Goal: Transaction & Acquisition: Book appointment/travel/reservation

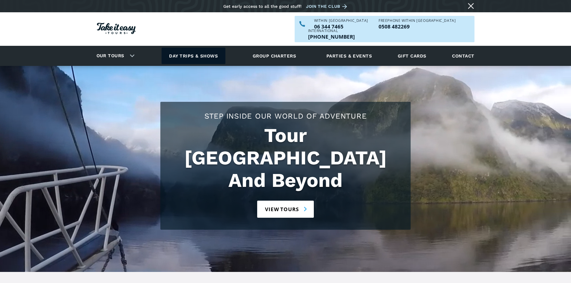
click at [185, 48] on link "Day trips & shows" at bounding box center [194, 56] width 64 height 16
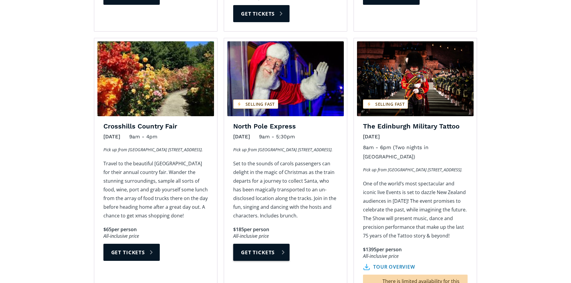
scroll to position [929, 0]
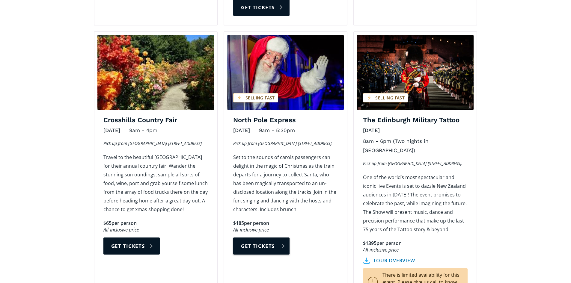
click at [245, 238] on link "Get tickets" at bounding box center [261, 246] width 56 height 17
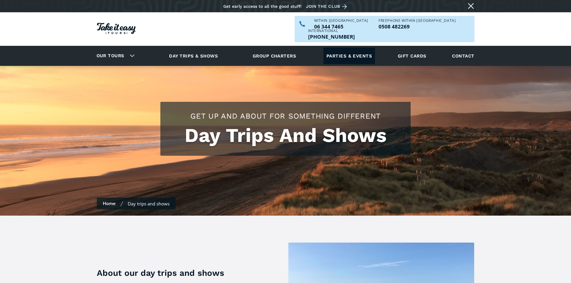
click at [344, 48] on link "Parties & events" at bounding box center [349, 56] width 52 height 16
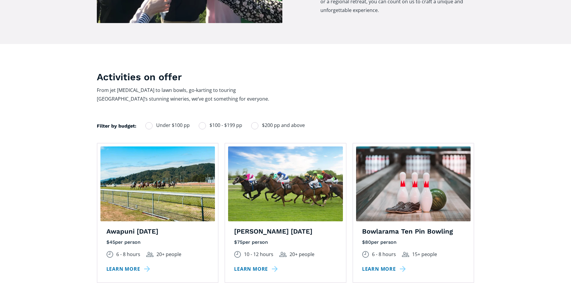
scroll to position [360, 0]
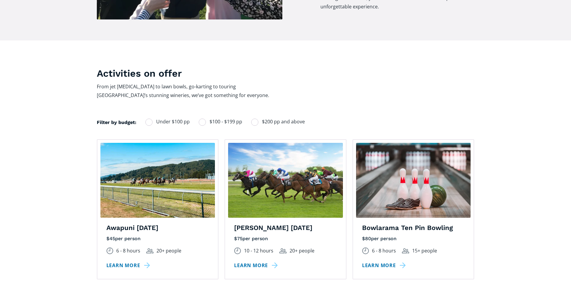
click at [382, 224] on h4 "Bowlarama Ten Pin Bowling" at bounding box center [413, 228] width 103 height 9
click at [385, 177] on img at bounding box center [413, 180] width 115 height 75
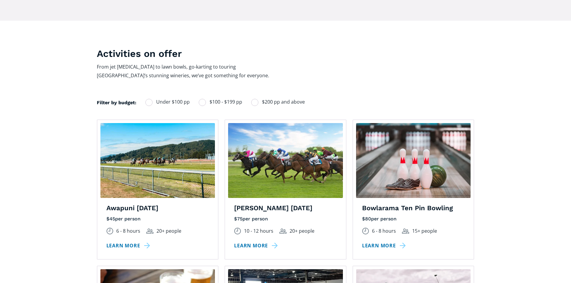
scroll to position [390, 0]
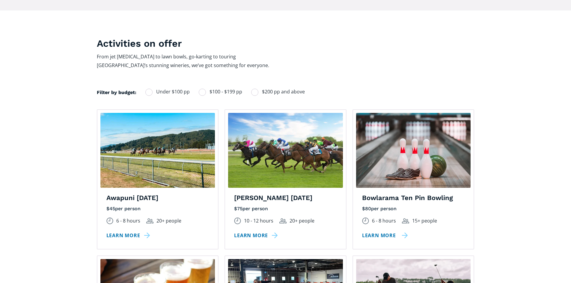
click at [386, 231] on link "Learn more" at bounding box center [385, 235] width 46 height 9
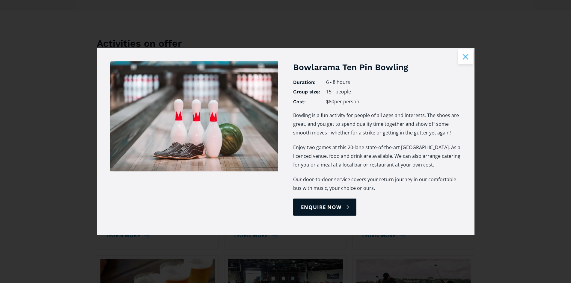
click at [463, 55] on button "Close modal" at bounding box center [465, 56] width 15 height 15
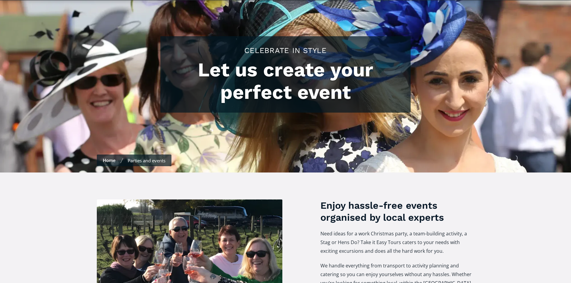
scroll to position [0, 0]
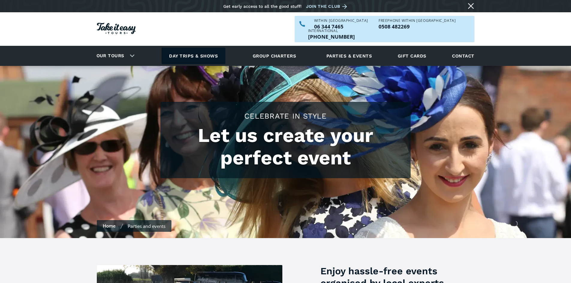
click at [206, 48] on link "Day trips & shows" at bounding box center [194, 56] width 64 height 16
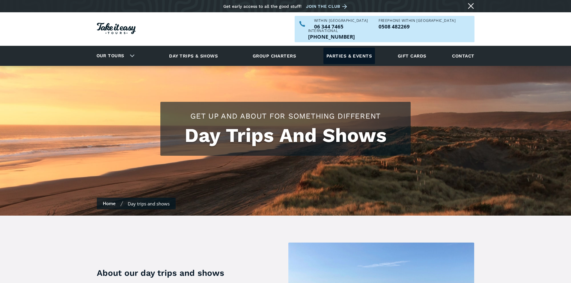
click at [349, 48] on link "Parties & events" at bounding box center [349, 56] width 52 height 16
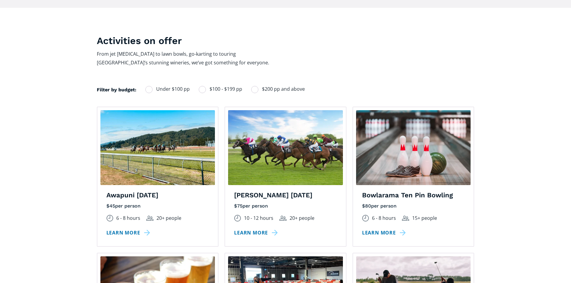
scroll to position [390, 0]
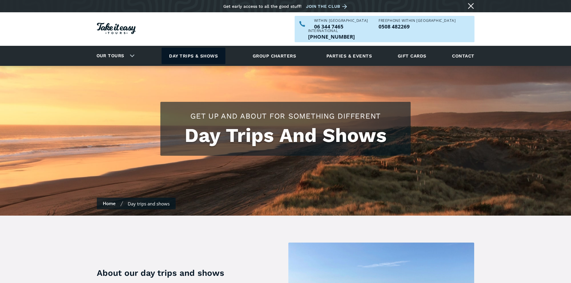
click at [205, 48] on link "Day trips & shows" at bounding box center [194, 56] width 64 height 16
